Goal: Task Accomplishment & Management: Complete application form

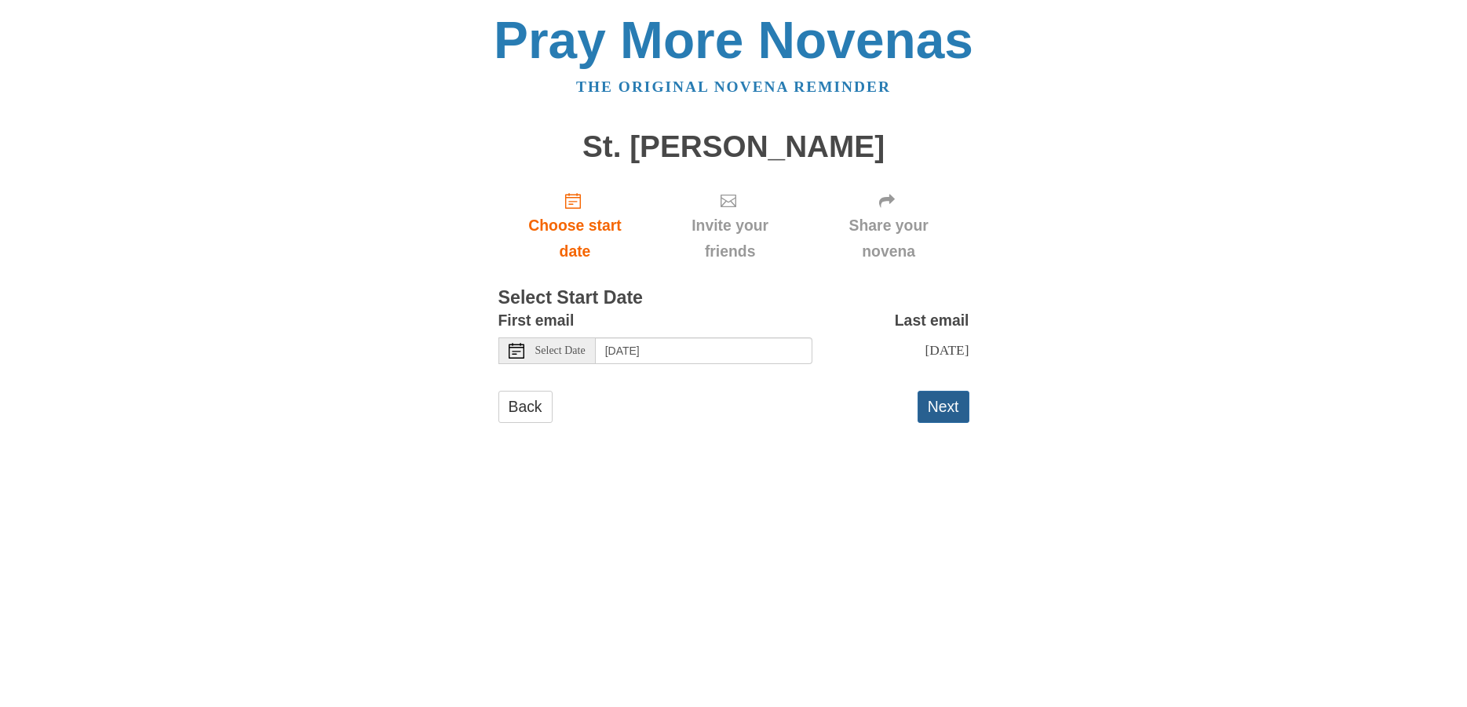
click at [929, 401] on button "Next" at bounding box center [944, 407] width 52 height 32
click at [948, 403] on button "Next" at bounding box center [944, 407] width 52 height 32
